Goal: Transaction & Acquisition: Subscribe to service/newsletter

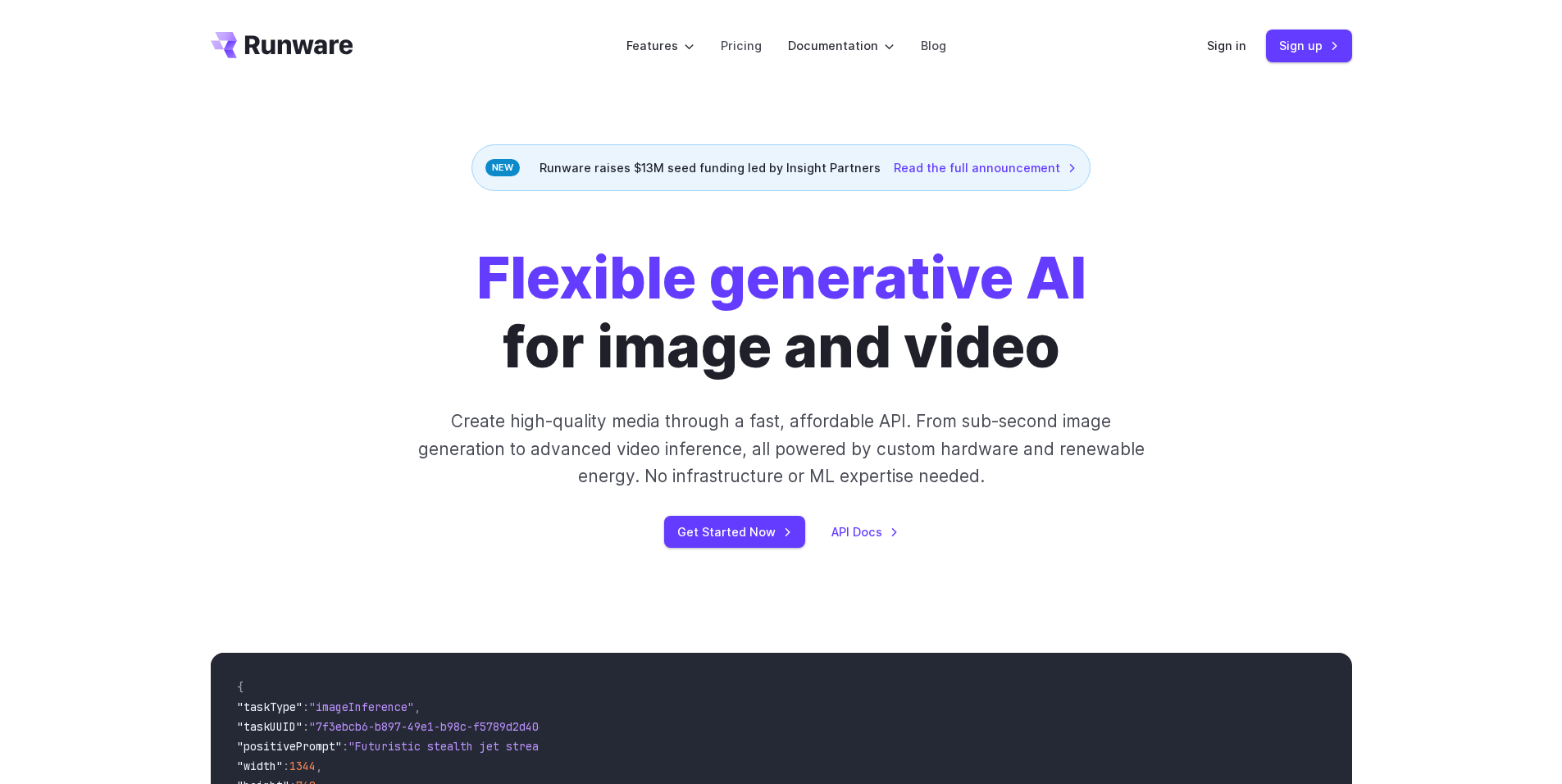
click at [1224, 48] on link "Sign in" at bounding box center [1227, 45] width 40 height 18
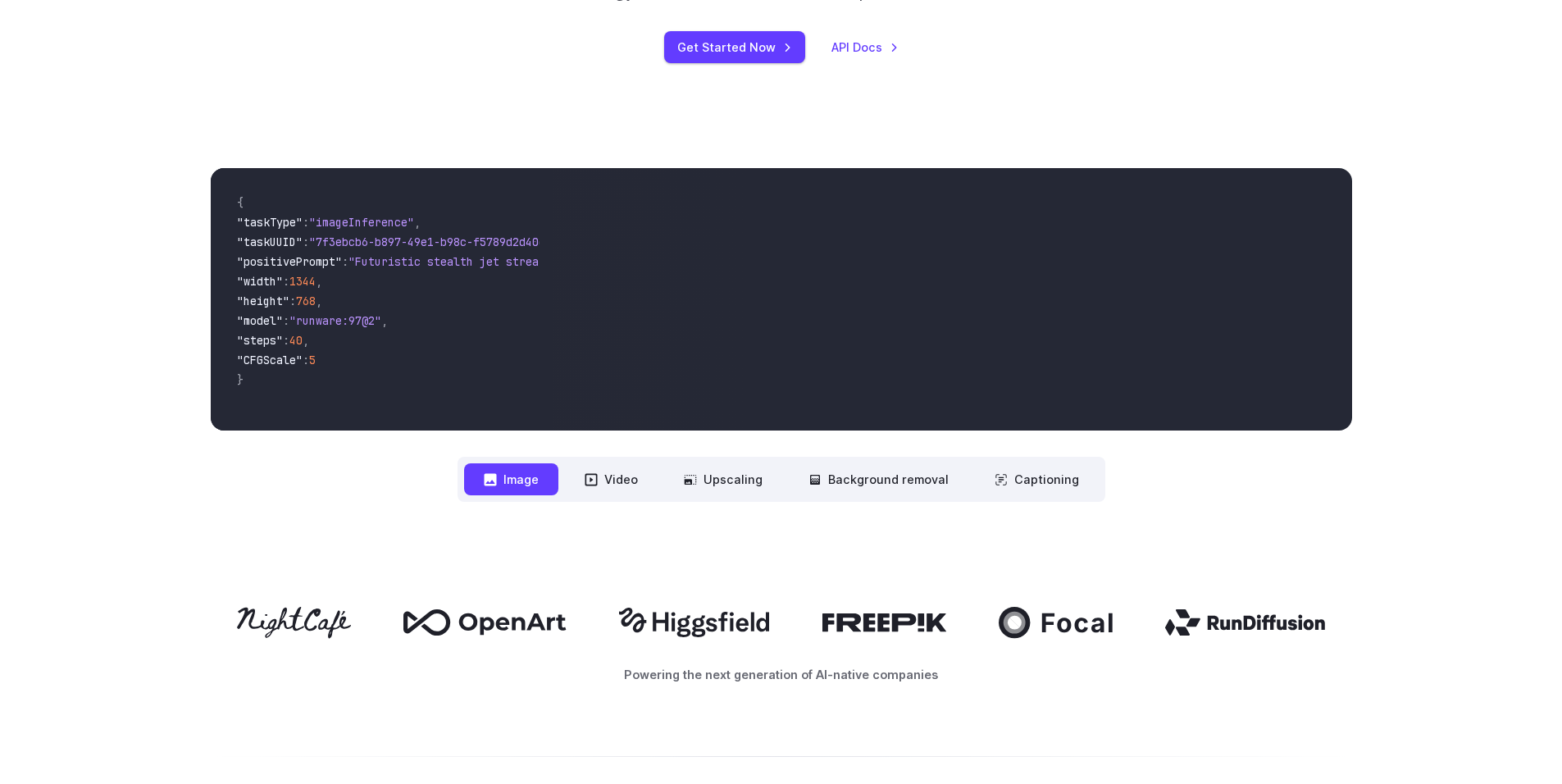
scroll to position [492, 0]
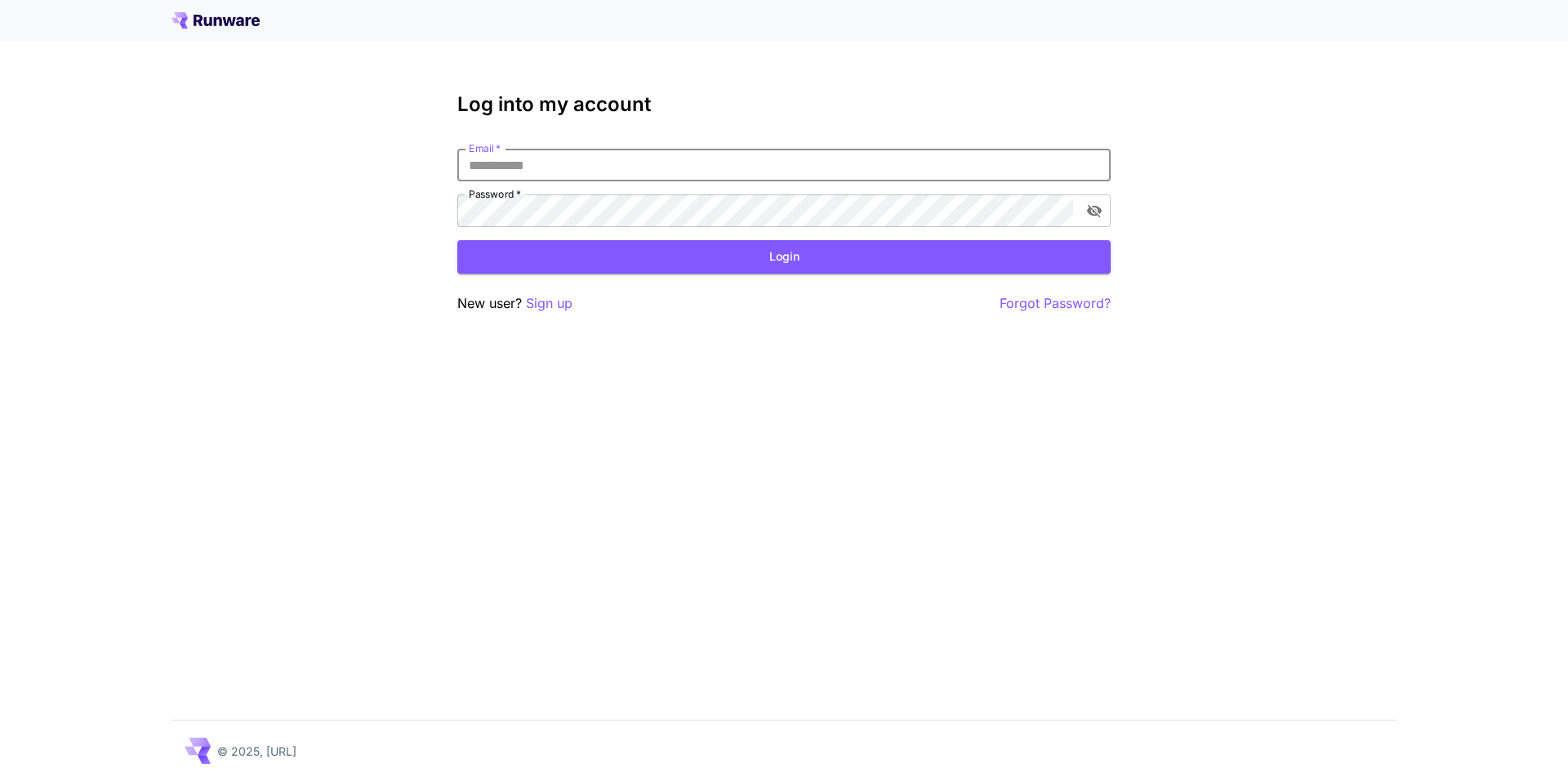
click at [649, 162] on input "Email   *" at bounding box center [784, 165] width 653 height 33
click at [806, 595] on div "Log into my account Email   * Email   * Password   * Password   * Login New use…" at bounding box center [784, 390] width 1568 height 781
click at [554, 301] on p "Sign up" at bounding box center [549, 304] width 47 height 20
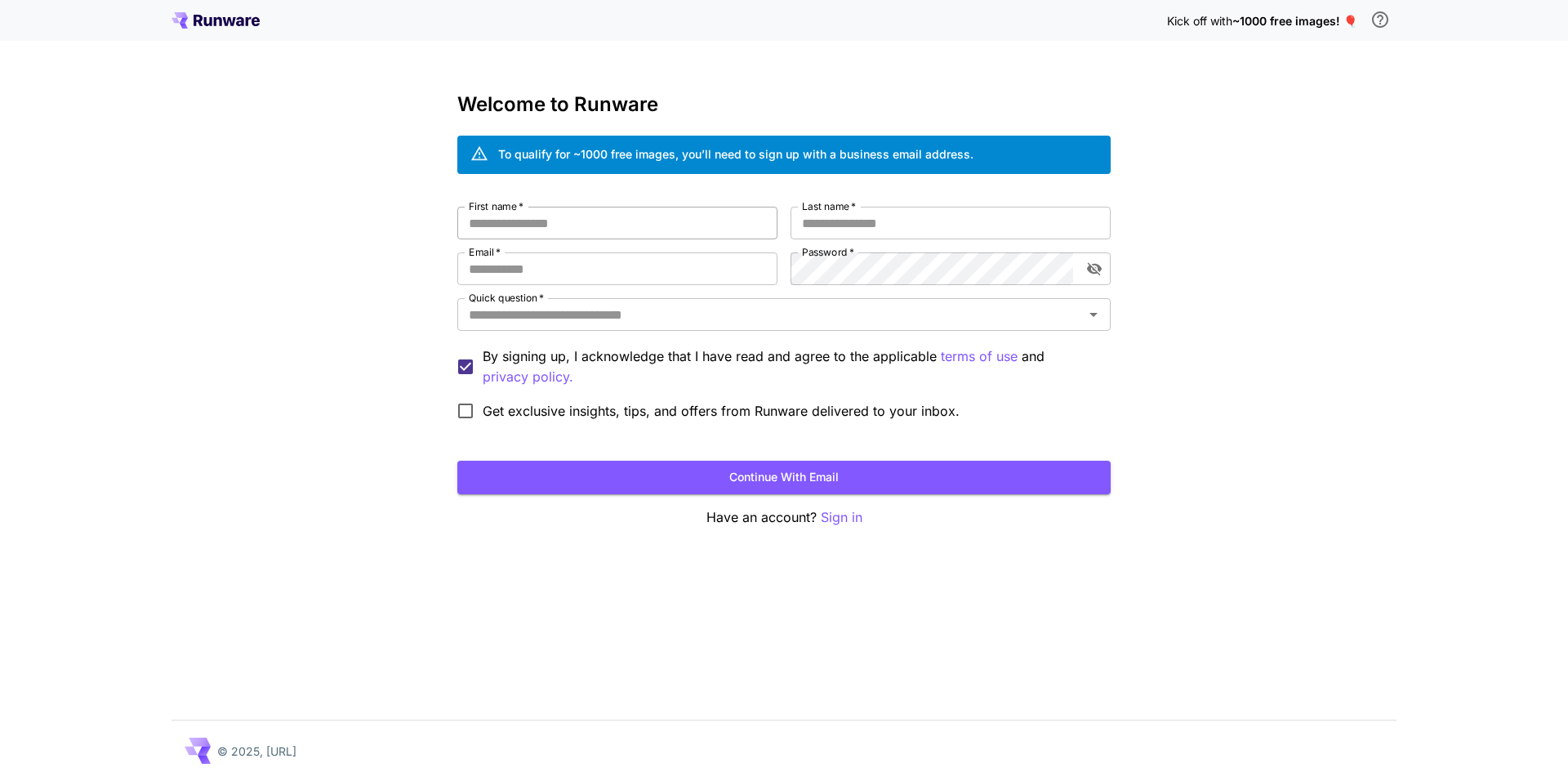
click at [665, 234] on input "First name   *" at bounding box center [617, 223] width 320 height 33
type input "*"
type input "****"
type input "***"
type input "**********"
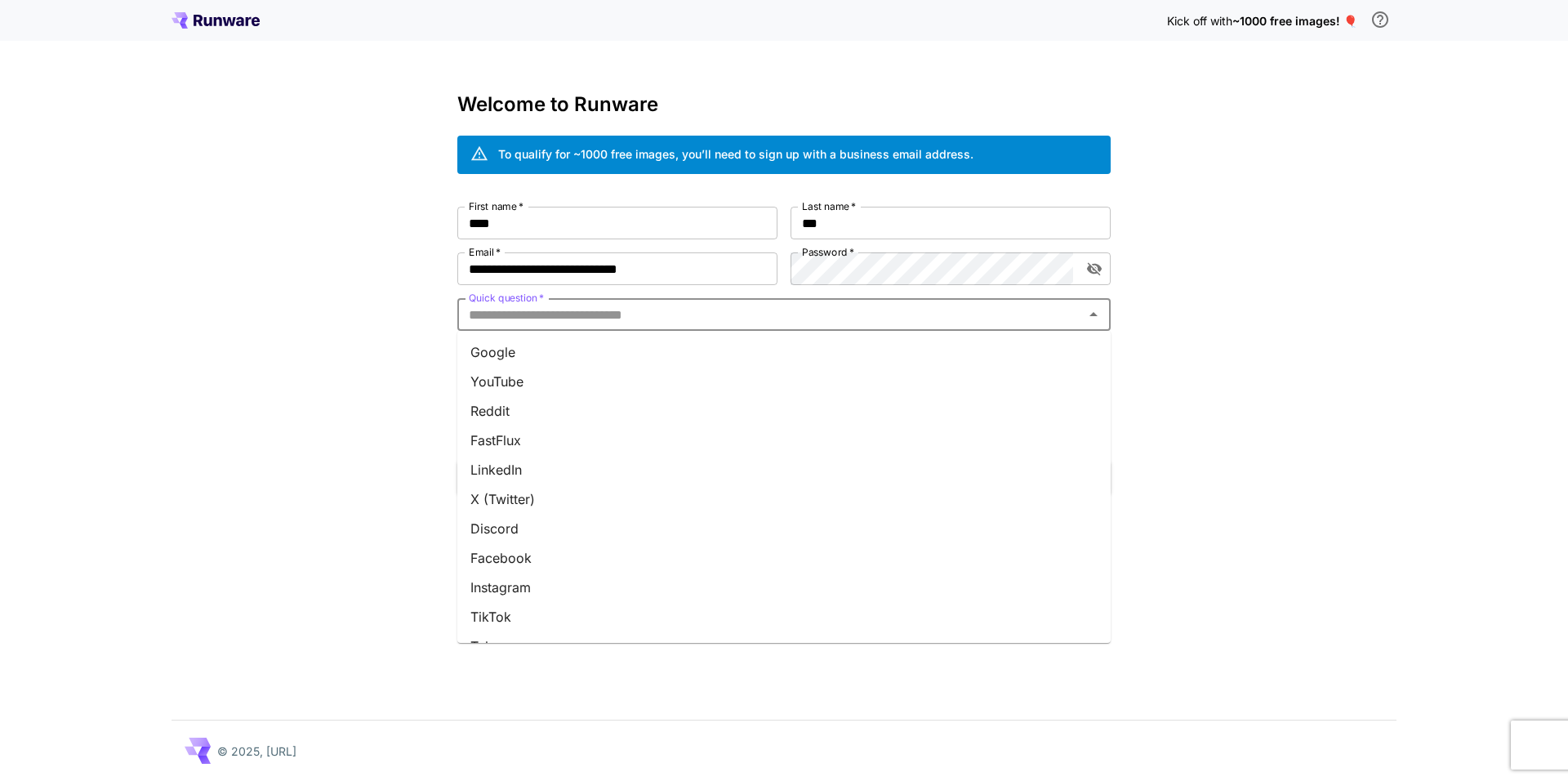
click at [717, 315] on input "Quick question   *" at bounding box center [771, 314] width 617 height 23
click at [609, 356] on li "Google" at bounding box center [784, 352] width 653 height 29
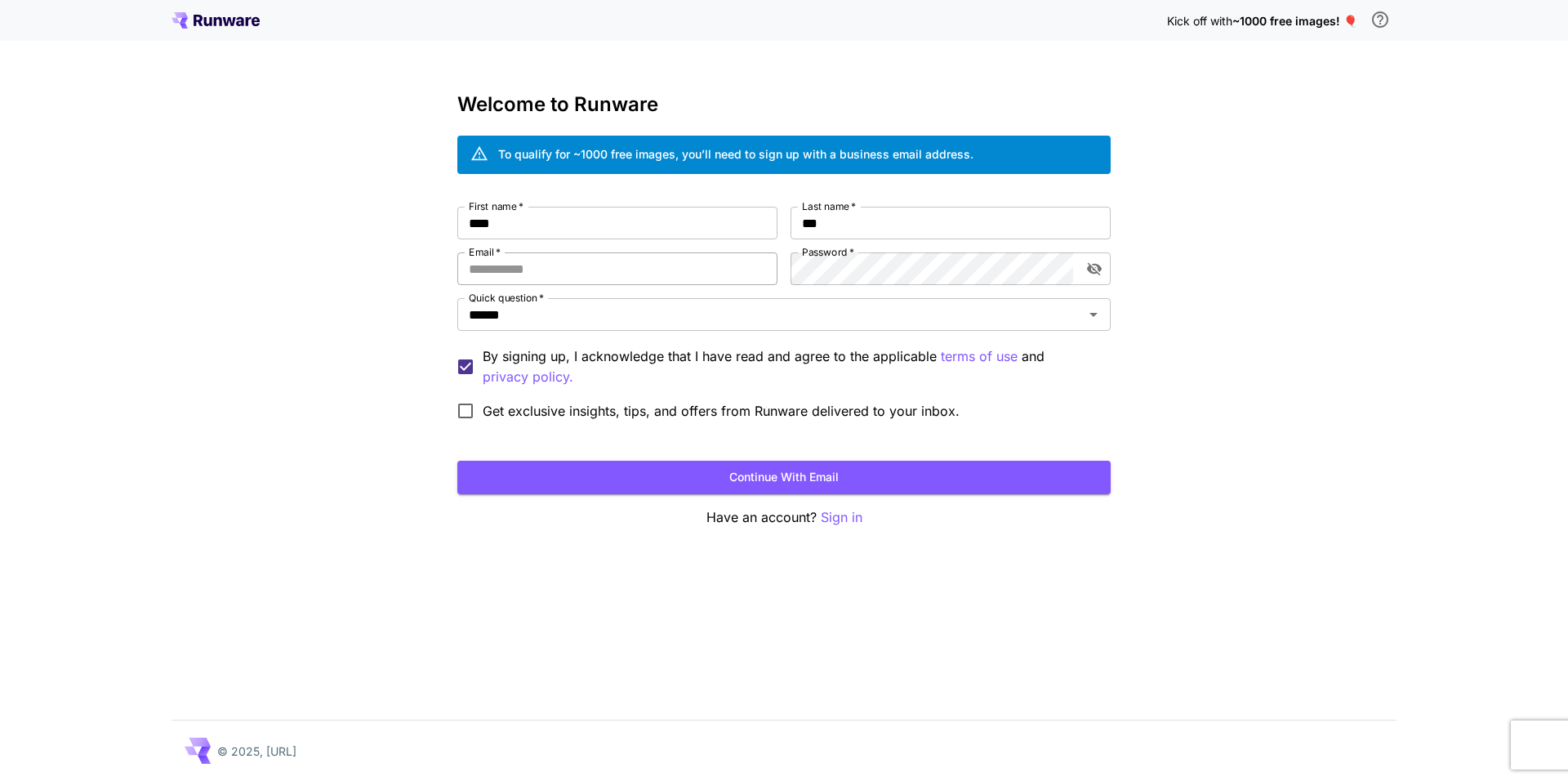
click at [553, 267] on input "Email   *" at bounding box center [617, 269] width 320 height 33
type input "**********"
click at [773, 474] on button "Continue with email" at bounding box center [784, 477] width 653 height 33
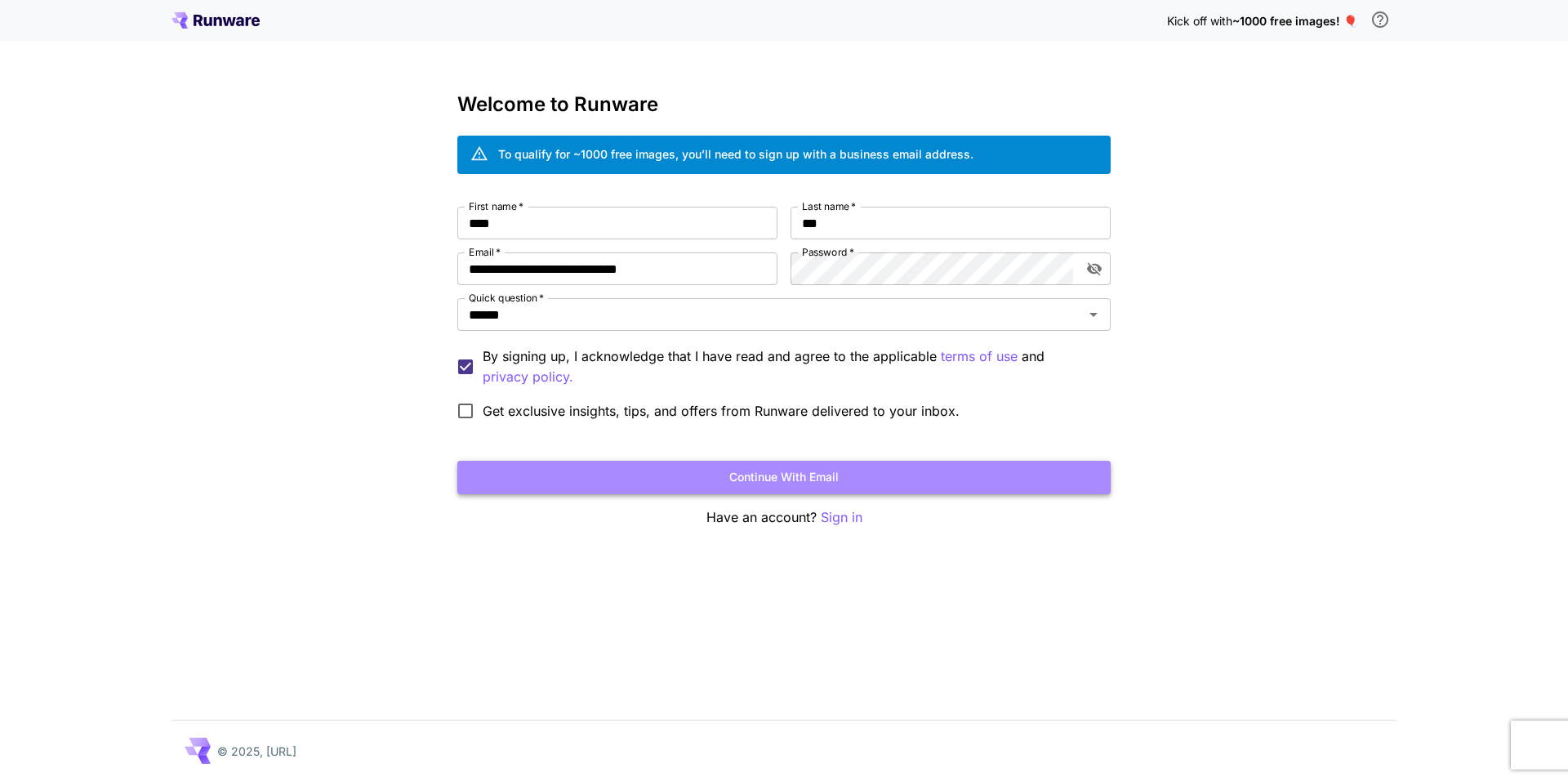
click at [848, 486] on button "Continue with email" at bounding box center [784, 477] width 653 height 33
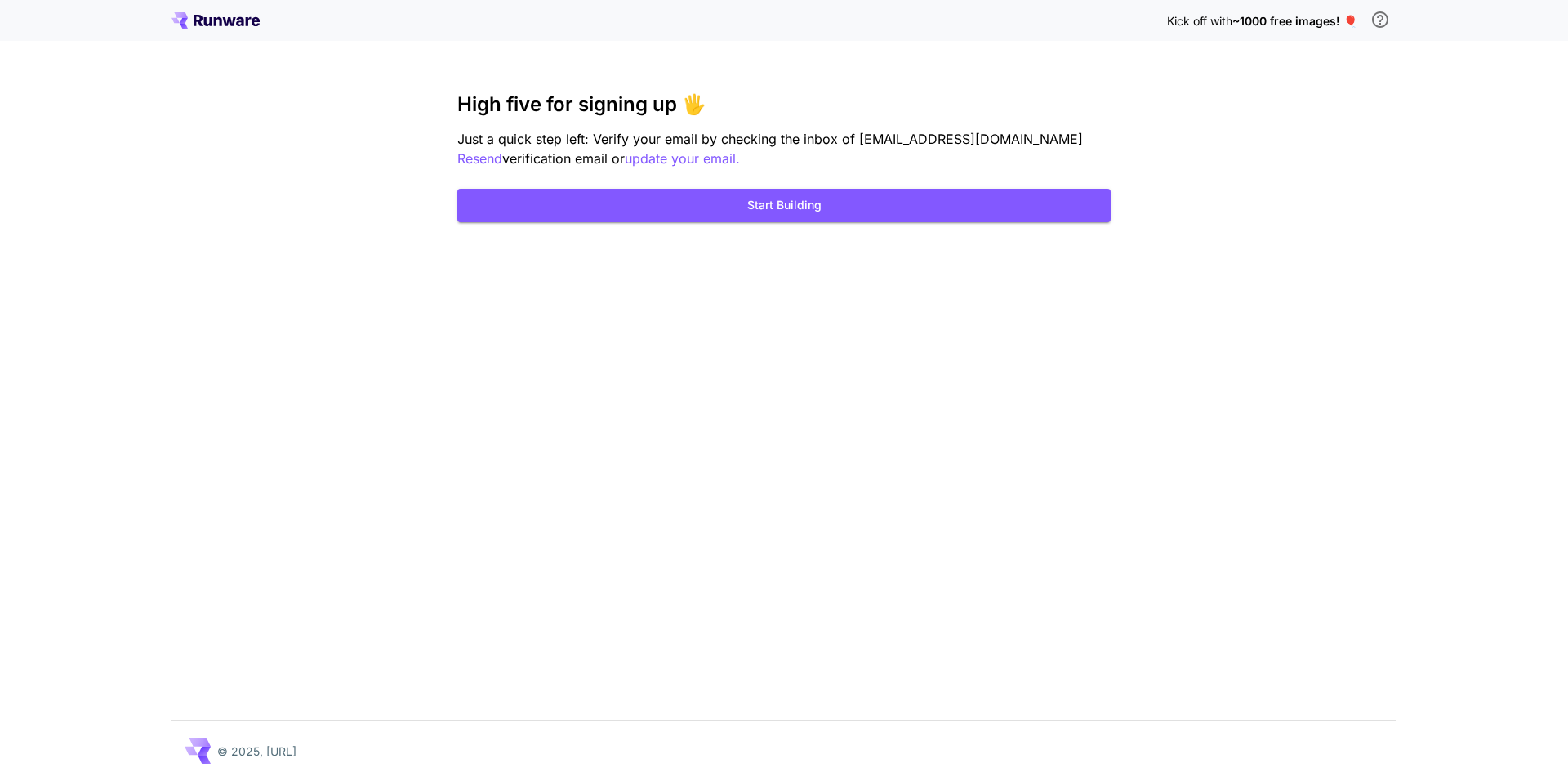
click at [954, 43] on div "Kick off with ~1000 free images! 🎈 High five for signing up 🖐️ Just a quick ste…" at bounding box center [784, 390] width 1568 height 781
click at [752, 198] on button "Start Building" at bounding box center [784, 206] width 653 height 33
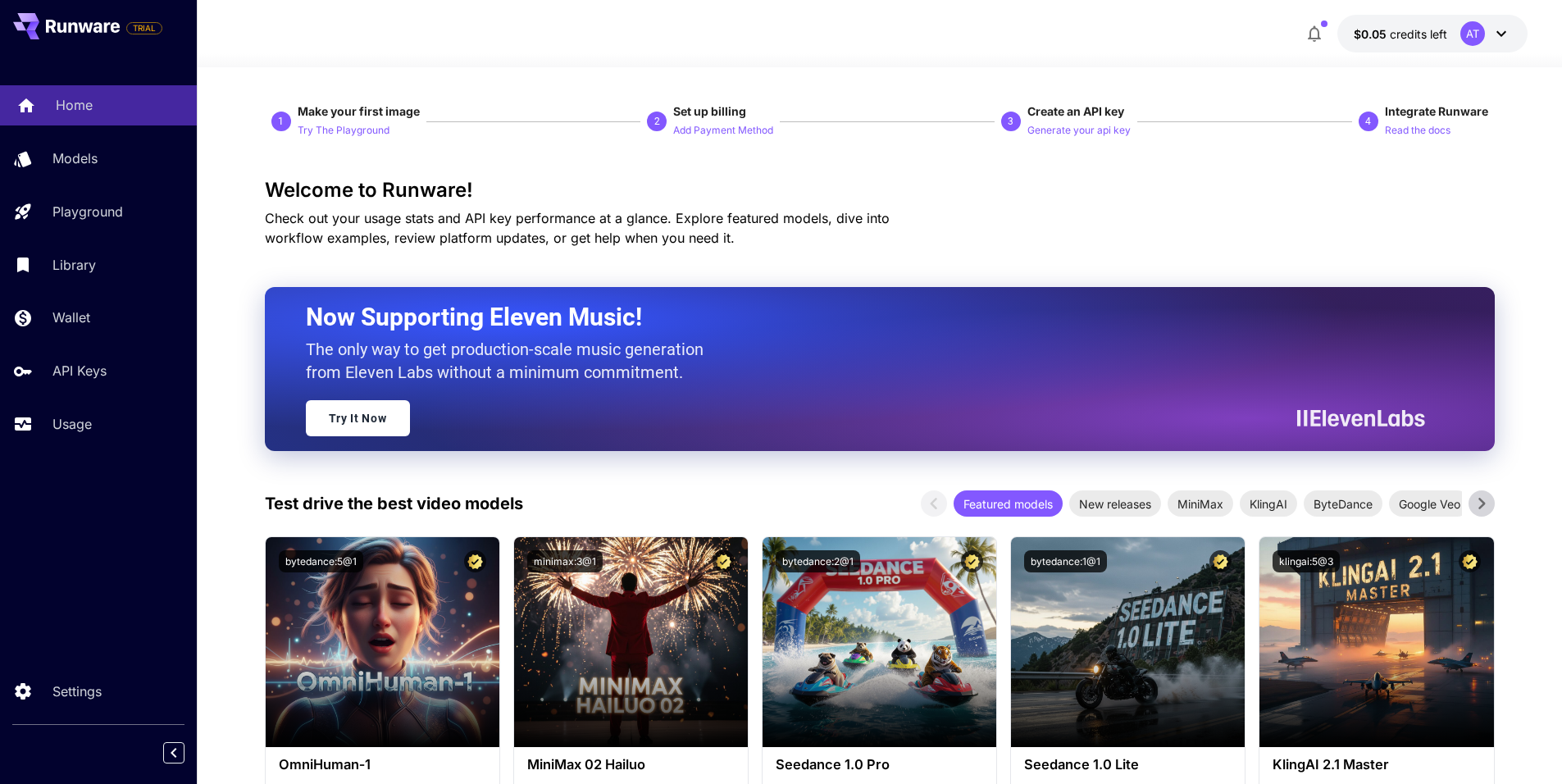
click at [108, 123] on link "Home" at bounding box center [99, 106] width 197 height 41
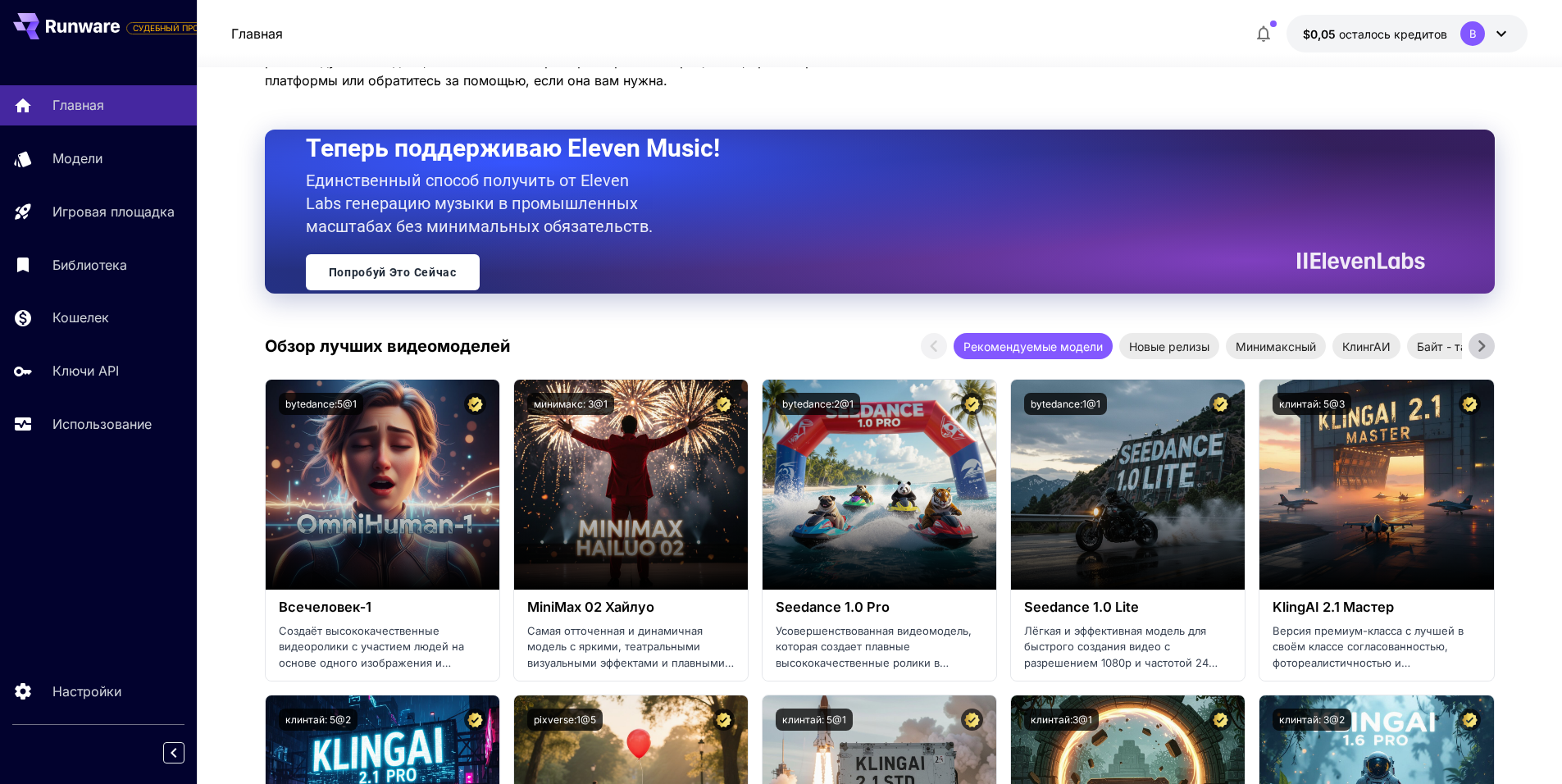
scroll to position [82, 0]
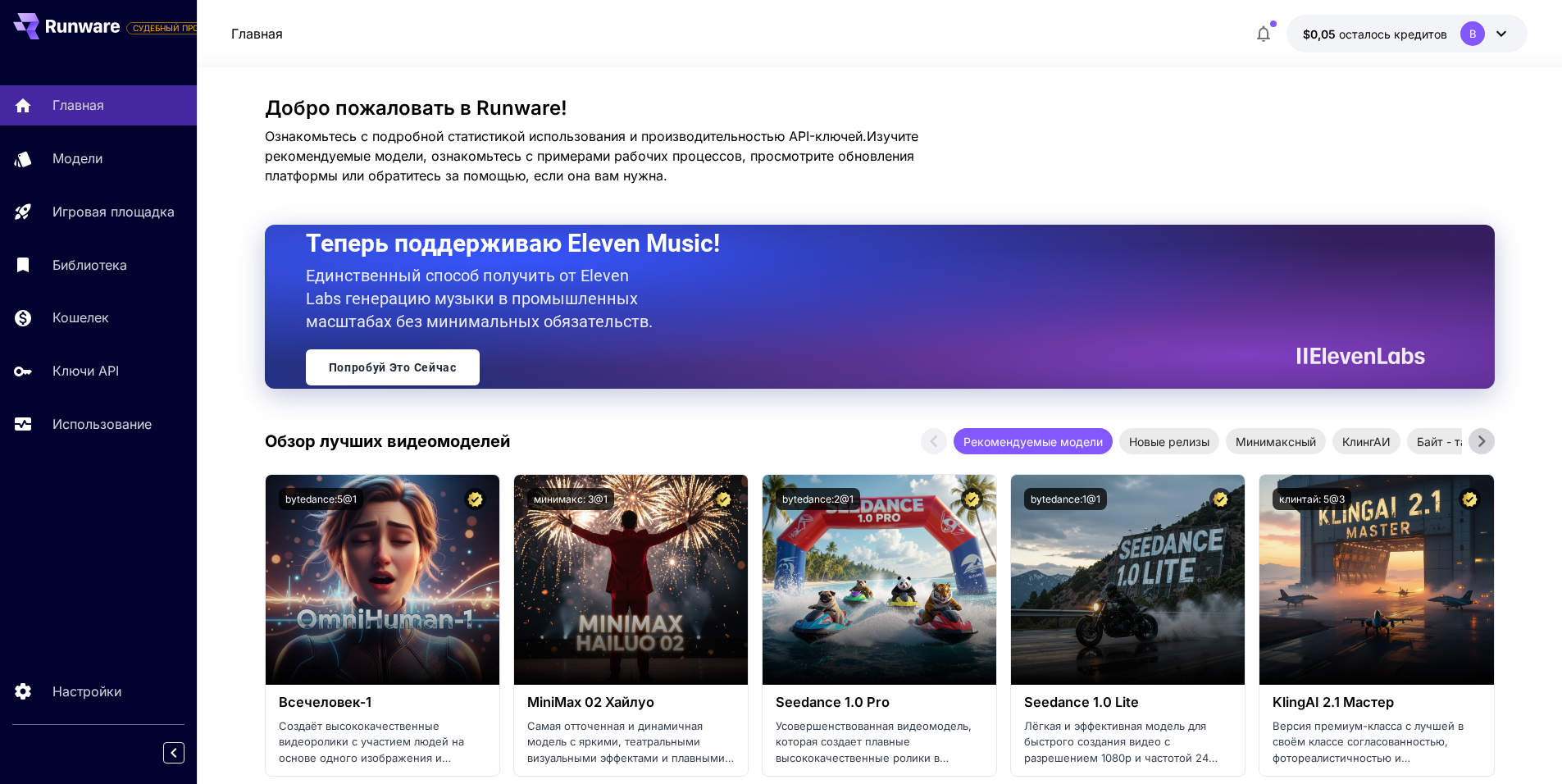
click at [1415, 135] on div "Добро пожаловать в Runware! Ознакомьтесь с подробной статистикой использования …" at bounding box center [879, 141] width 1230 height 88
click at [1504, 37] on icon at bounding box center [1501, 33] width 19 height 19
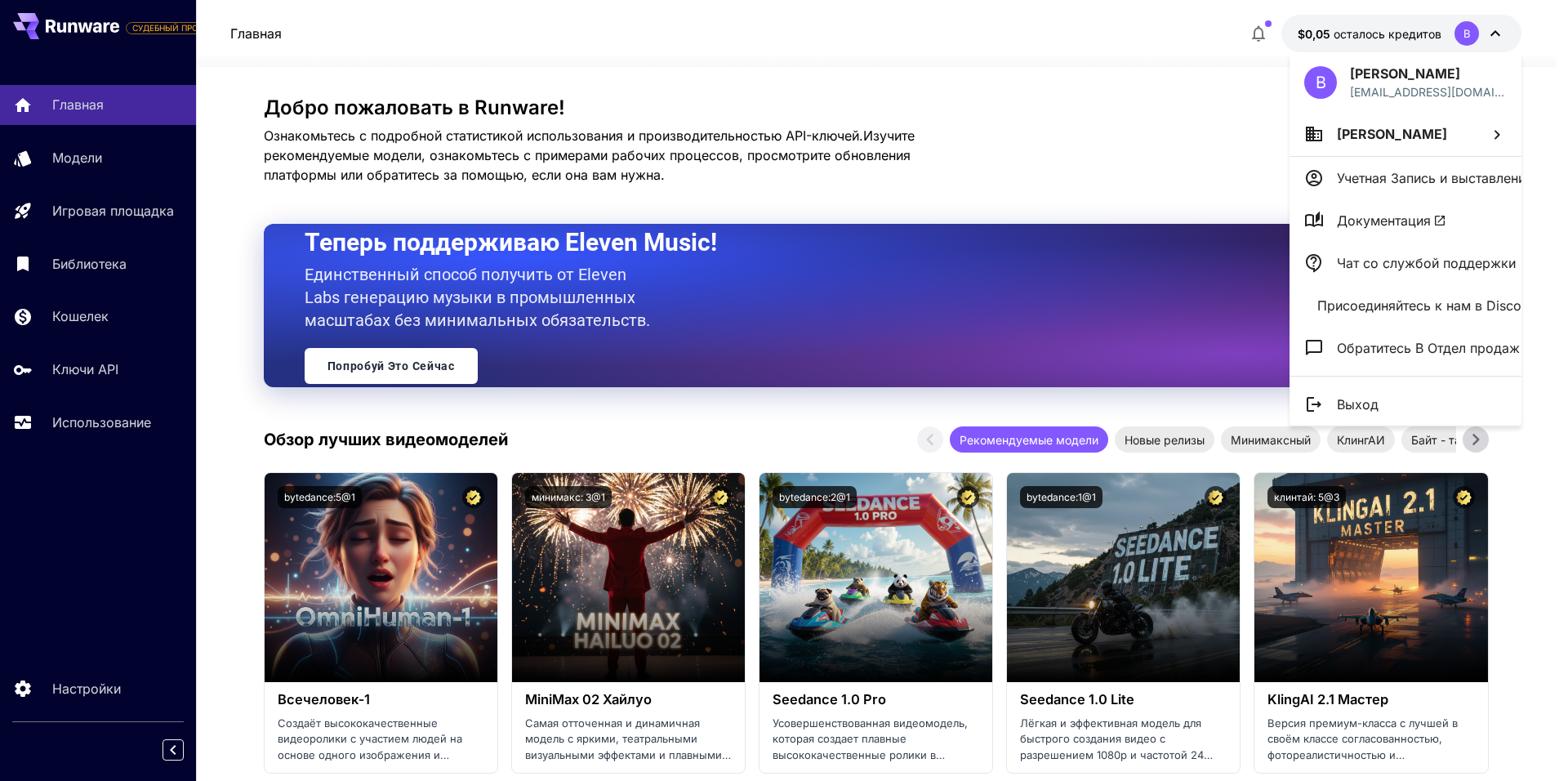
click at [1151, 171] on div at bounding box center [784, 390] width 1568 height 781
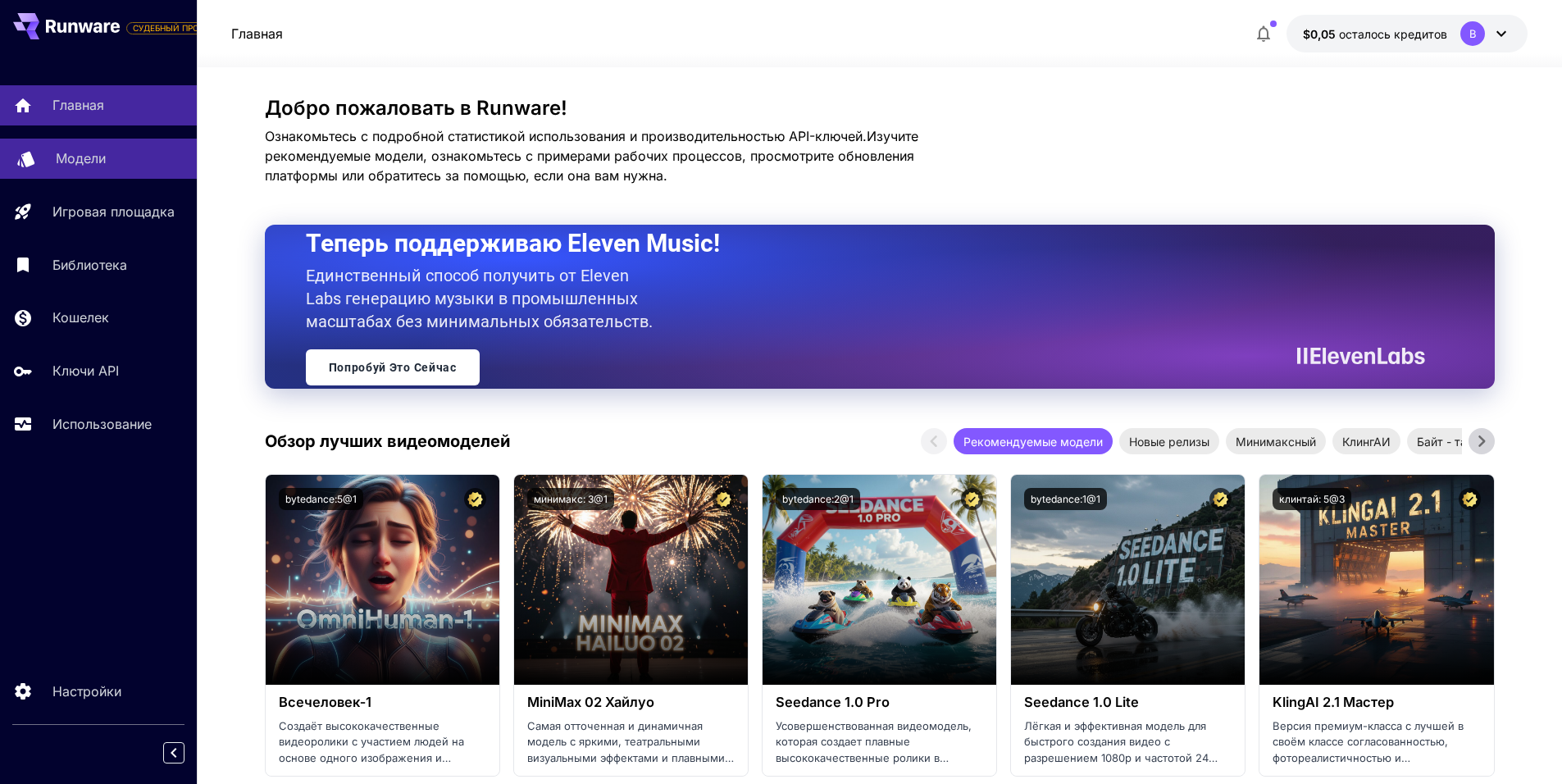
click at [115, 175] on link "Модели" at bounding box center [99, 158] width 197 height 41
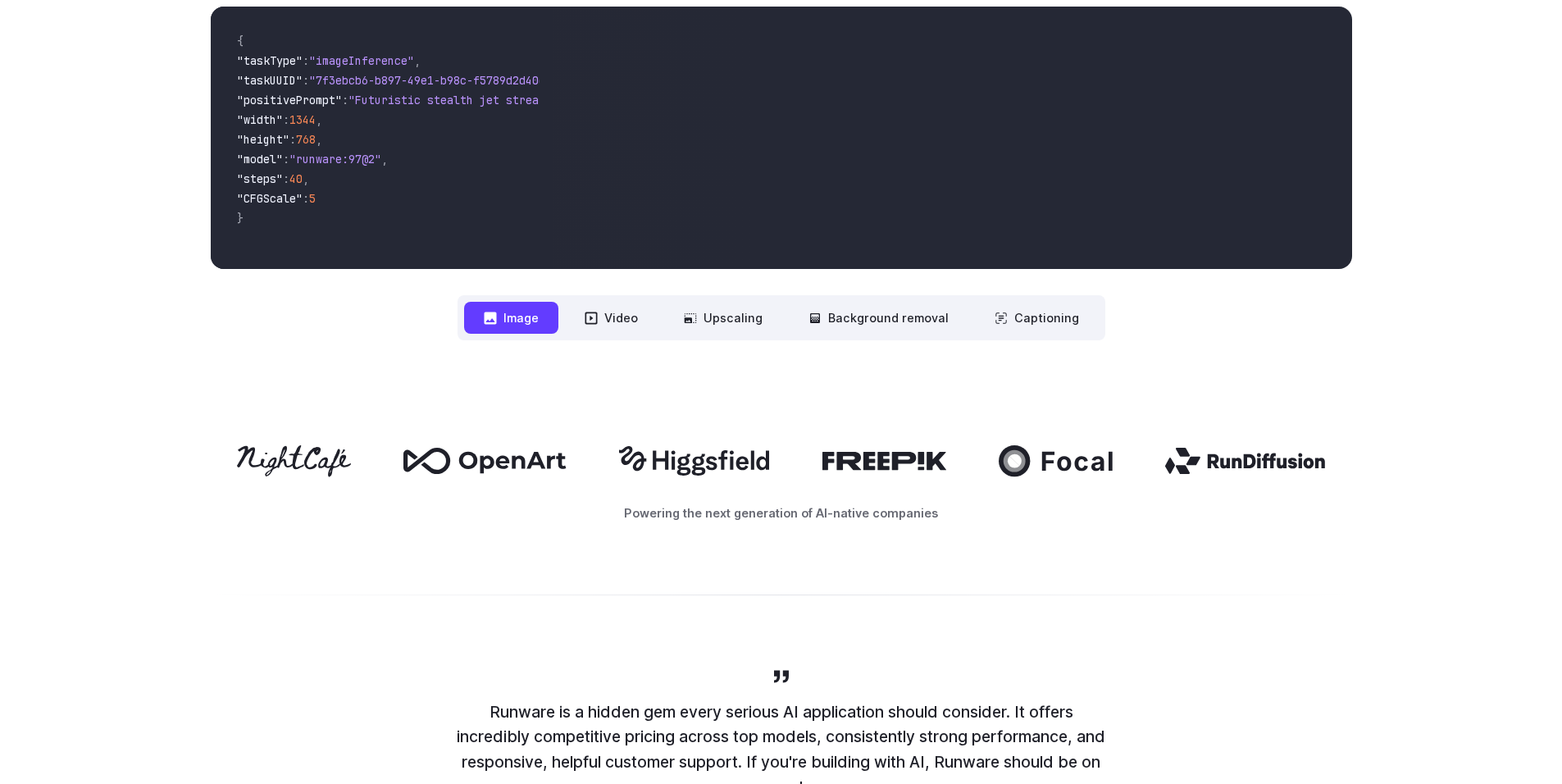
scroll to position [492, 0]
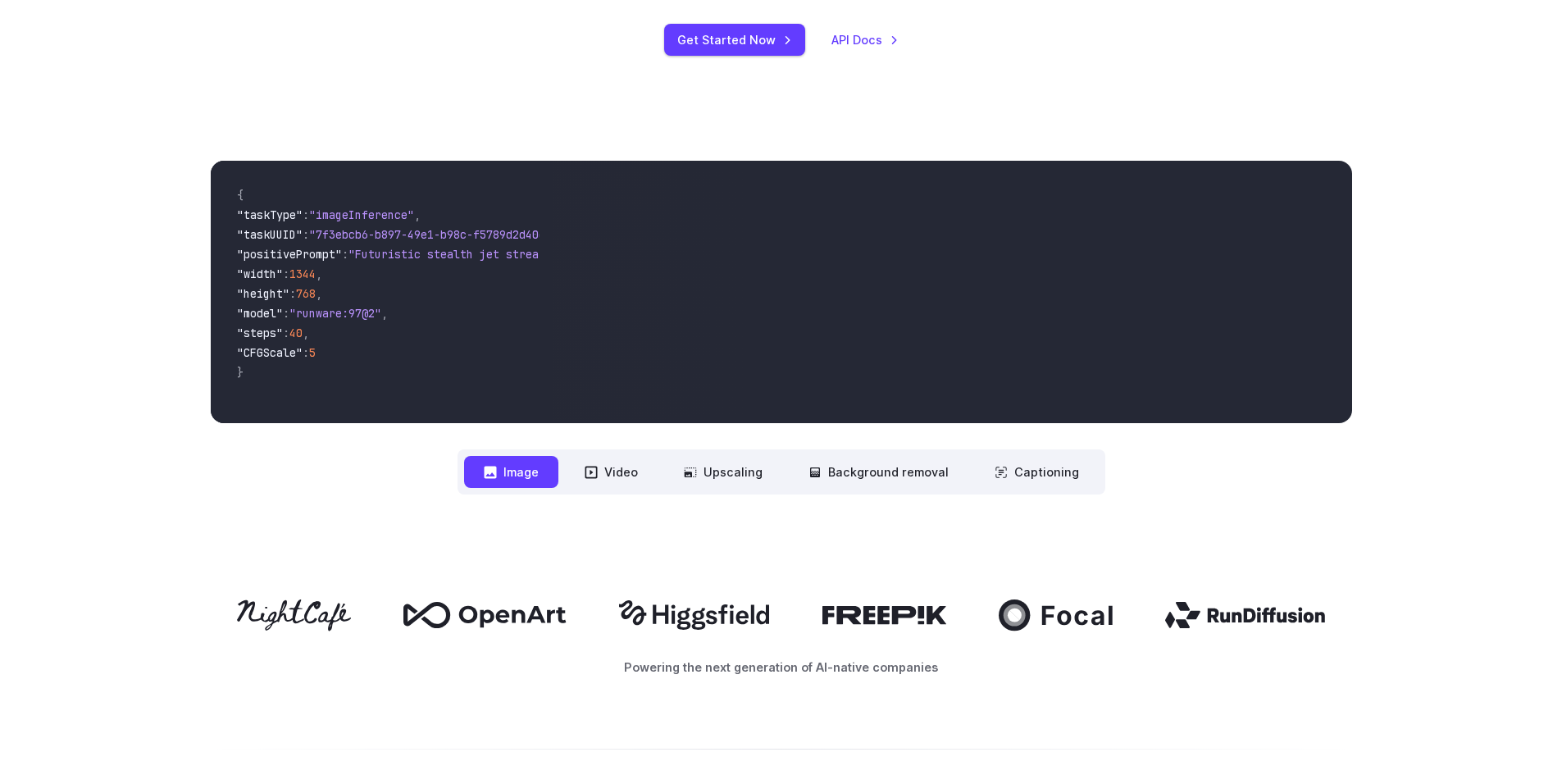
click at [517, 467] on button "Image" at bounding box center [511, 472] width 94 height 32
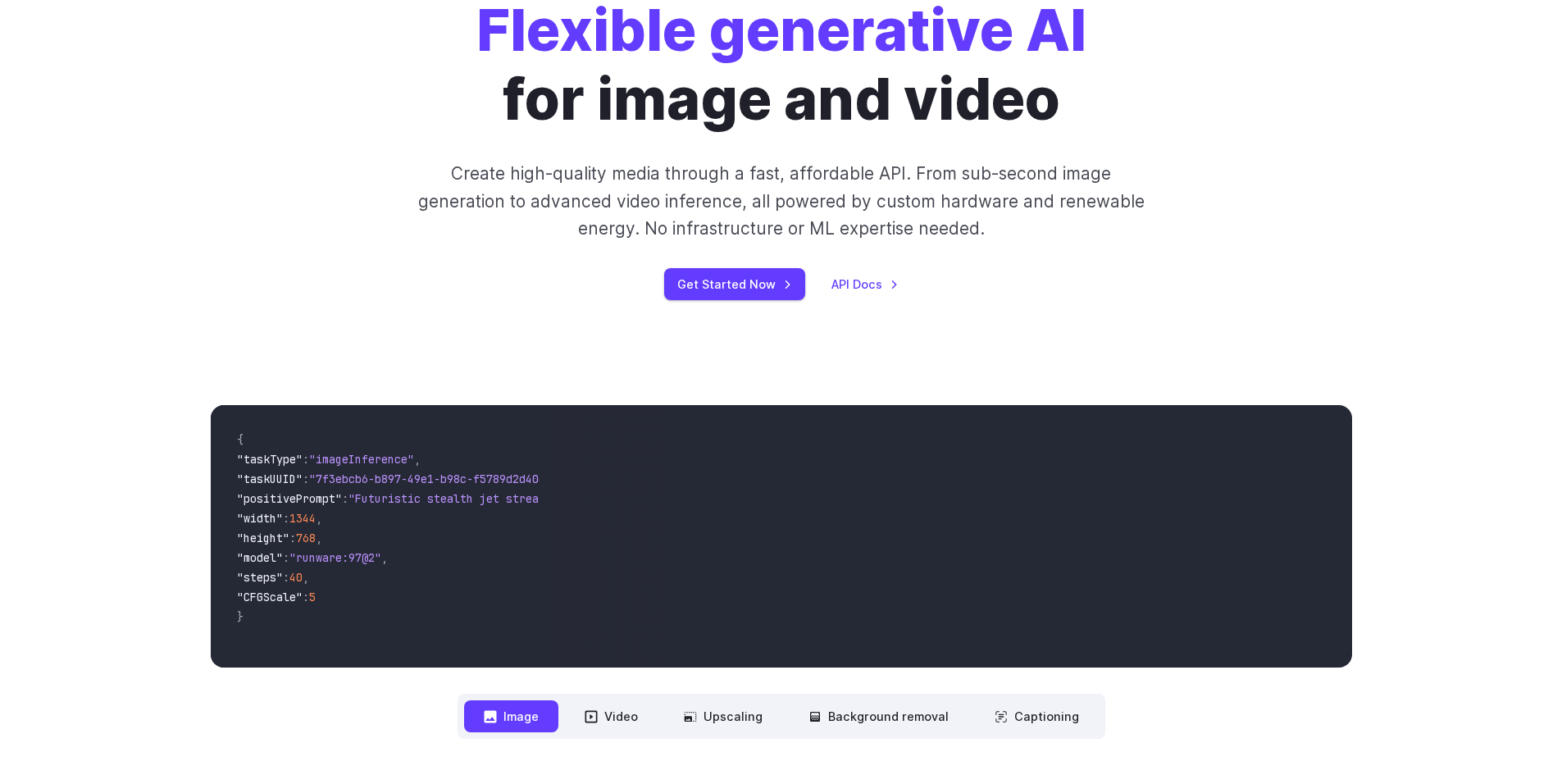
scroll to position [246, 0]
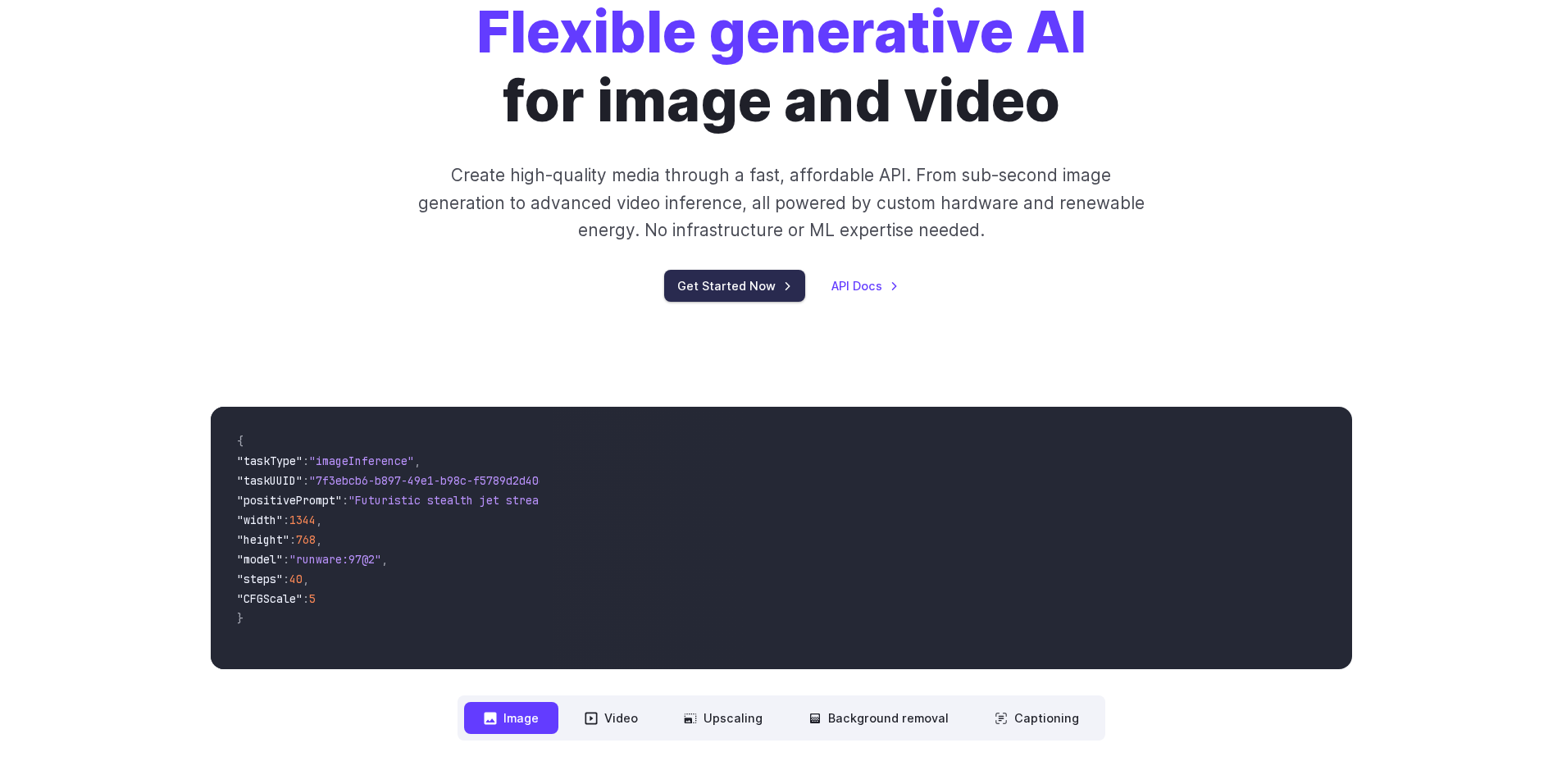
click at [722, 286] on link "Get Started Now" at bounding box center [734, 286] width 141 height 32
